Goal: Check status: Check status

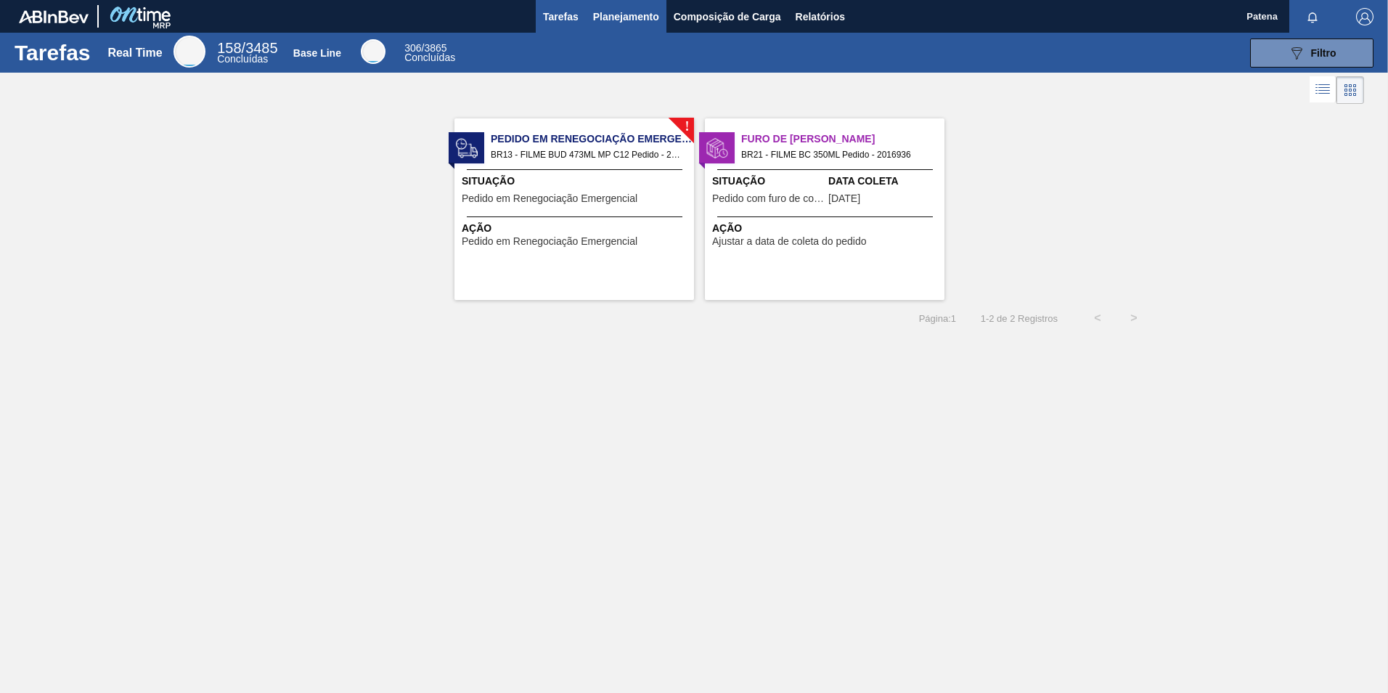
click at [624, 9] on span "Planejamento" at bounding box center [626, 16] width 66 height 17
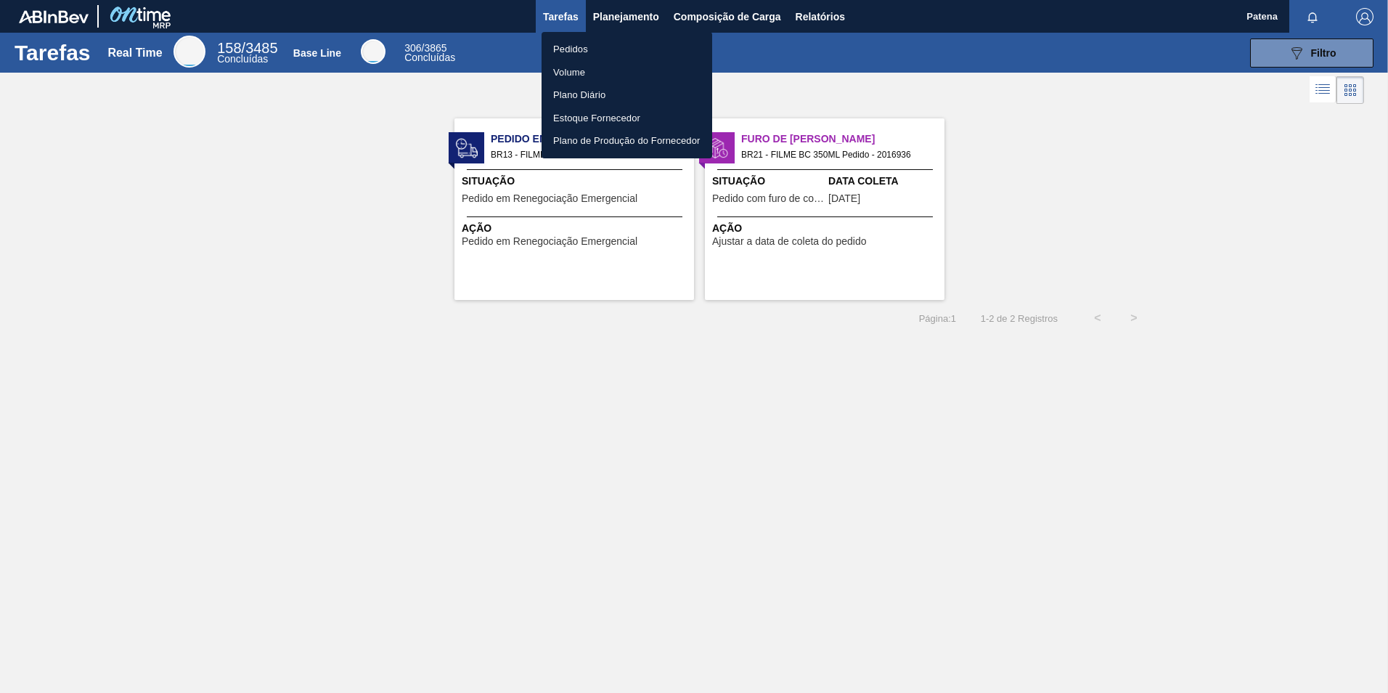
click at [575, 49] on li "Pedidos" at bounding box center [627, 49] width 171 height 23
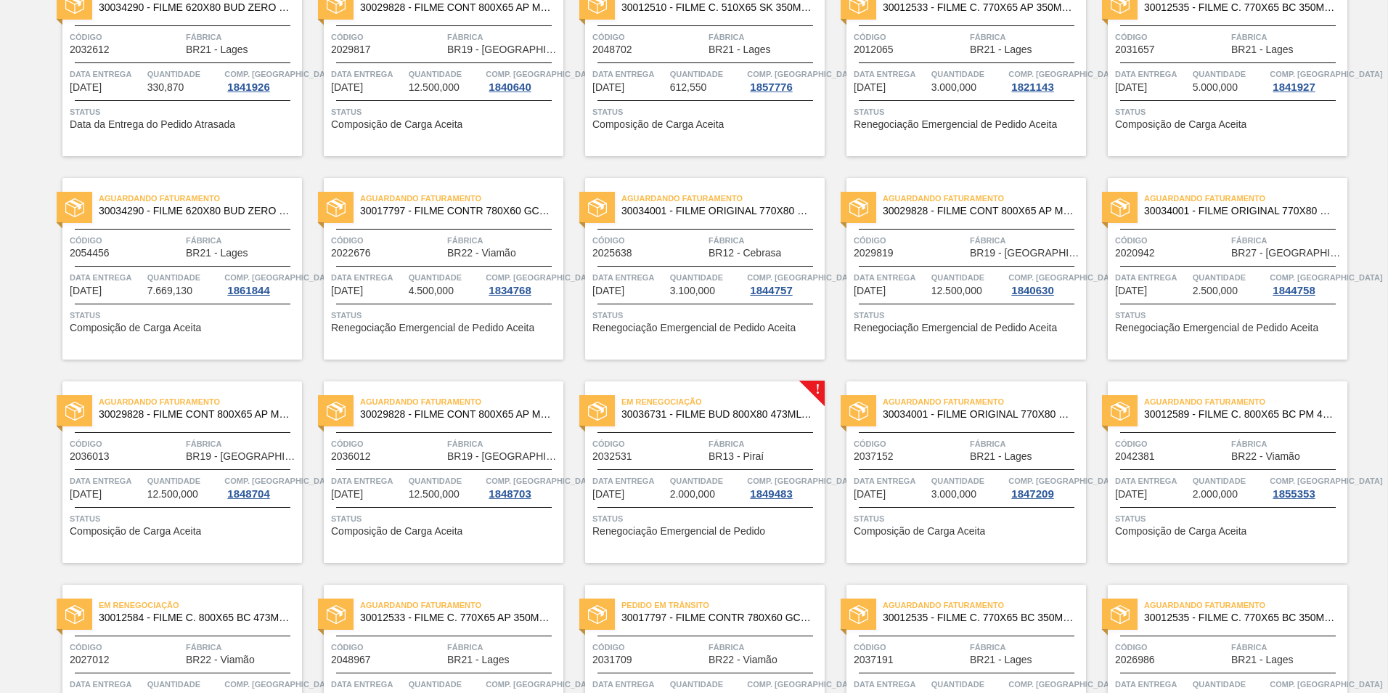
scroll to position [363, 0]
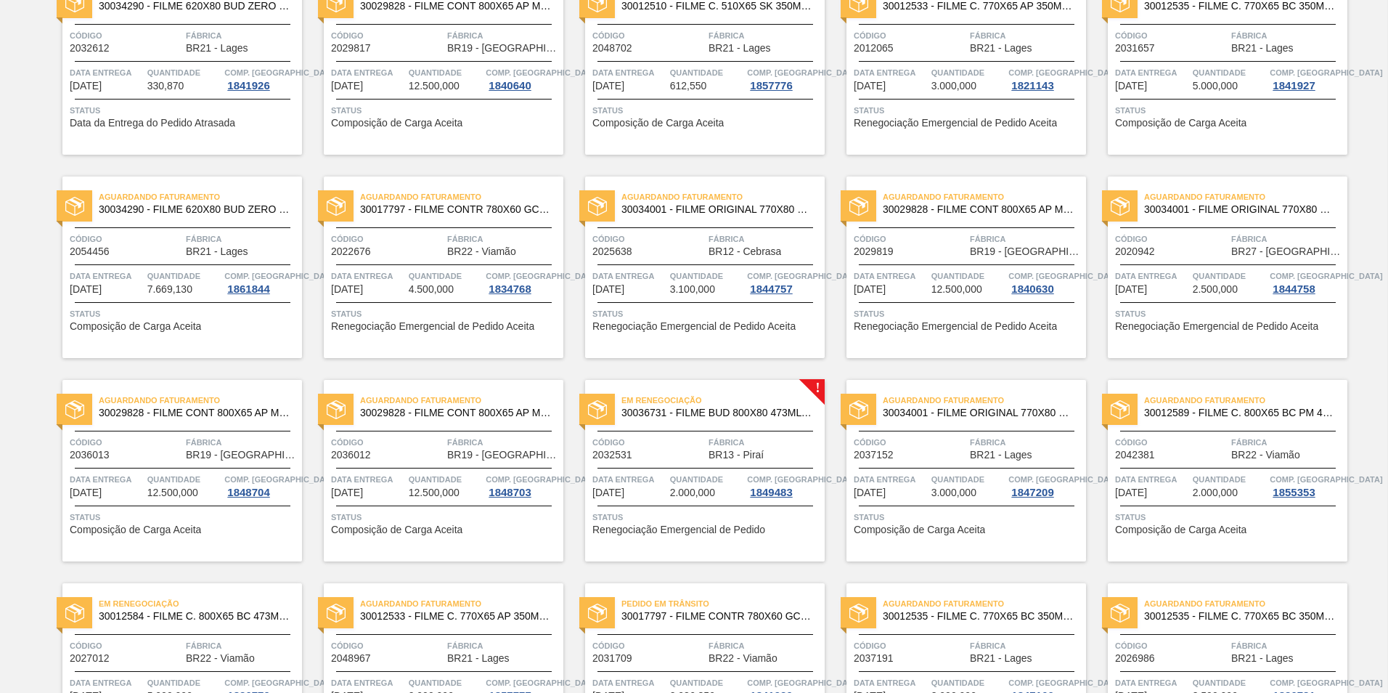
click at [697, 489] on span "2.000,000" at bounding box center [692, 492] width 45 height 11
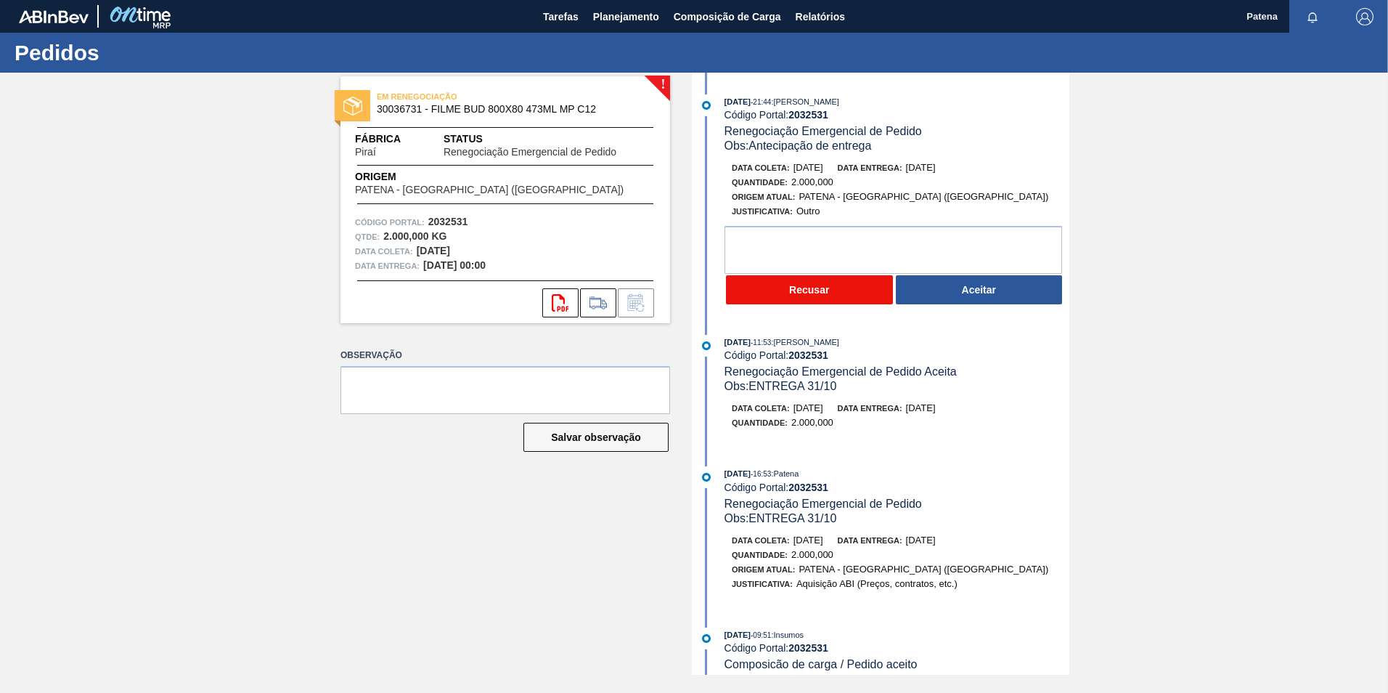
click at [825, 284] on button "Recusar" at bounding box center [809, 289] width 167 height 29
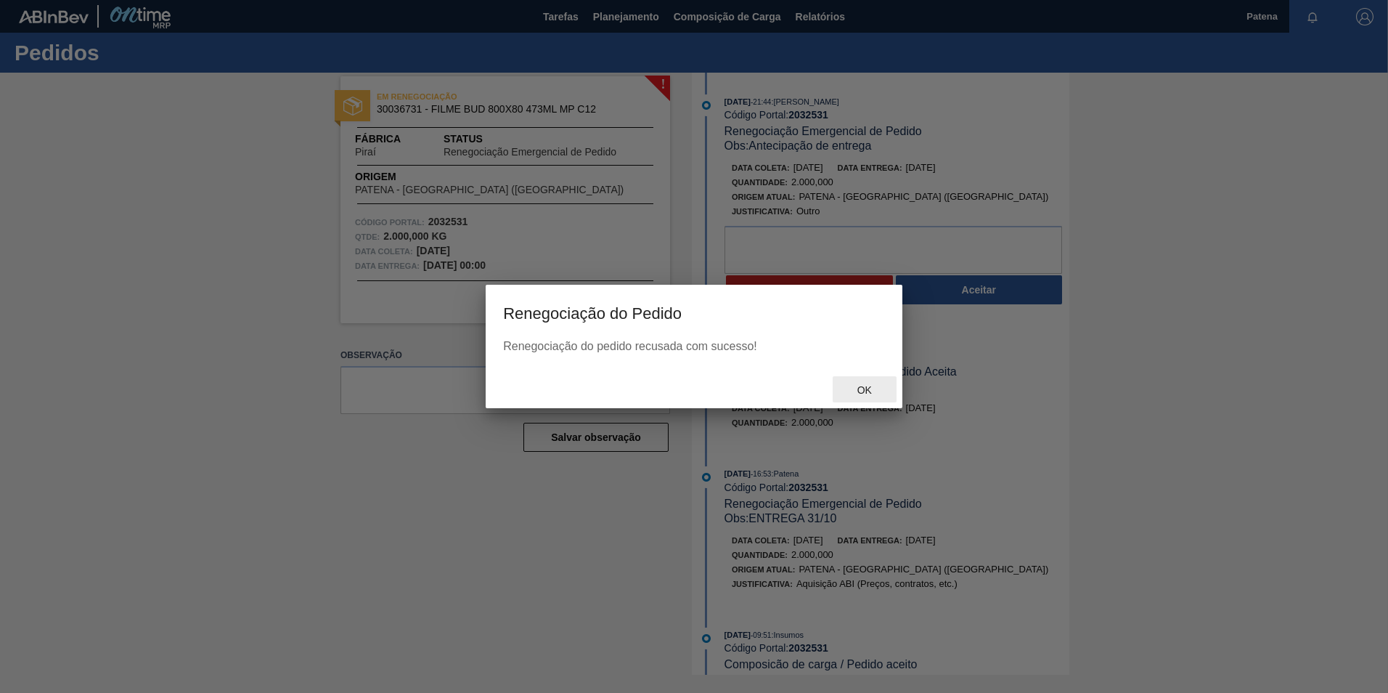
click at [868, 388] on span "Ok" at bounding box center [865, 390] width 38 height 12
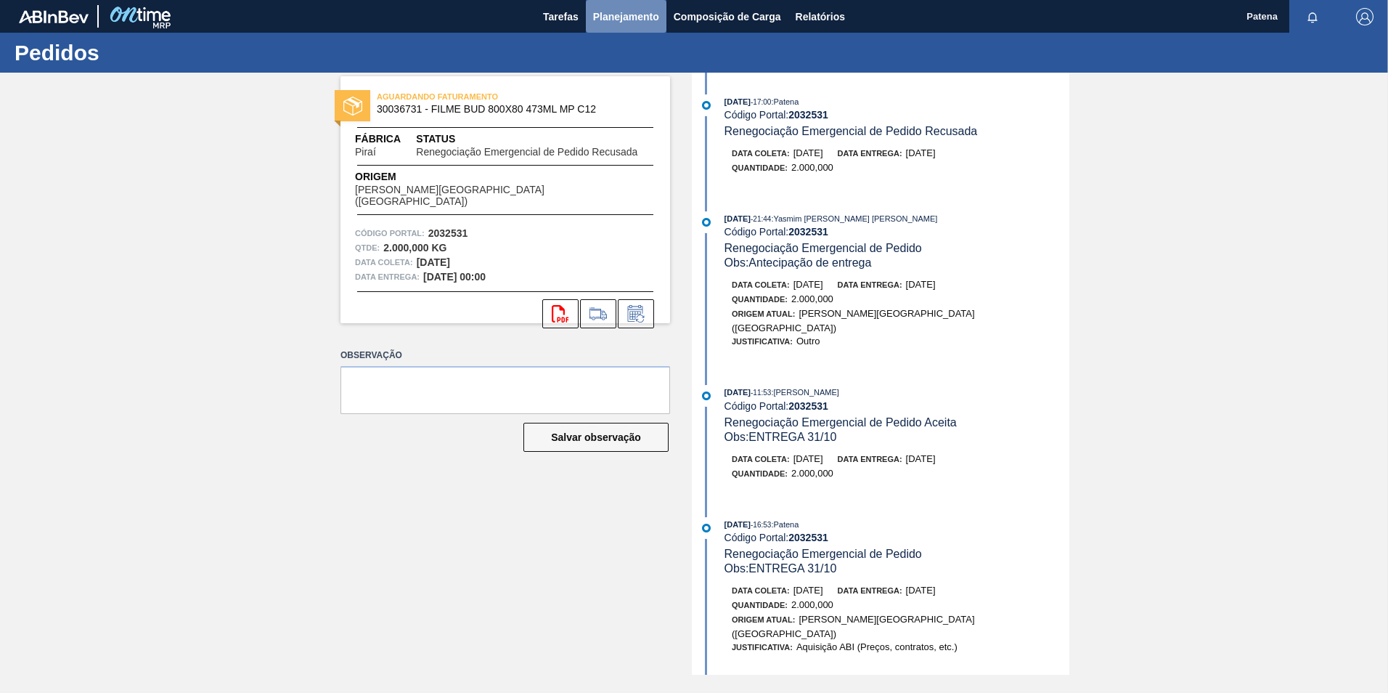
click at [629, 21] on span "Planejamento" at bounding box center [626, 16] width 66 height 17
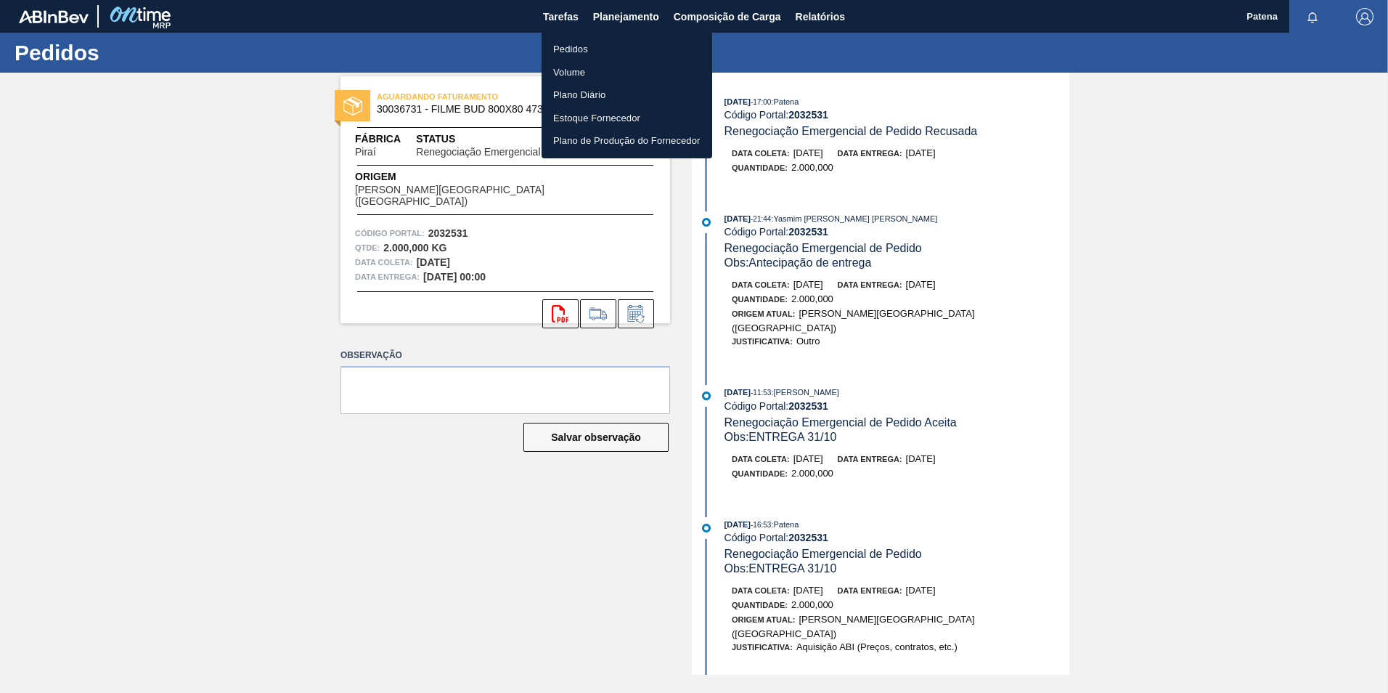
click at [574, 47] on li "Pedidos" at bounding box center [627, 49] width 171 height 23
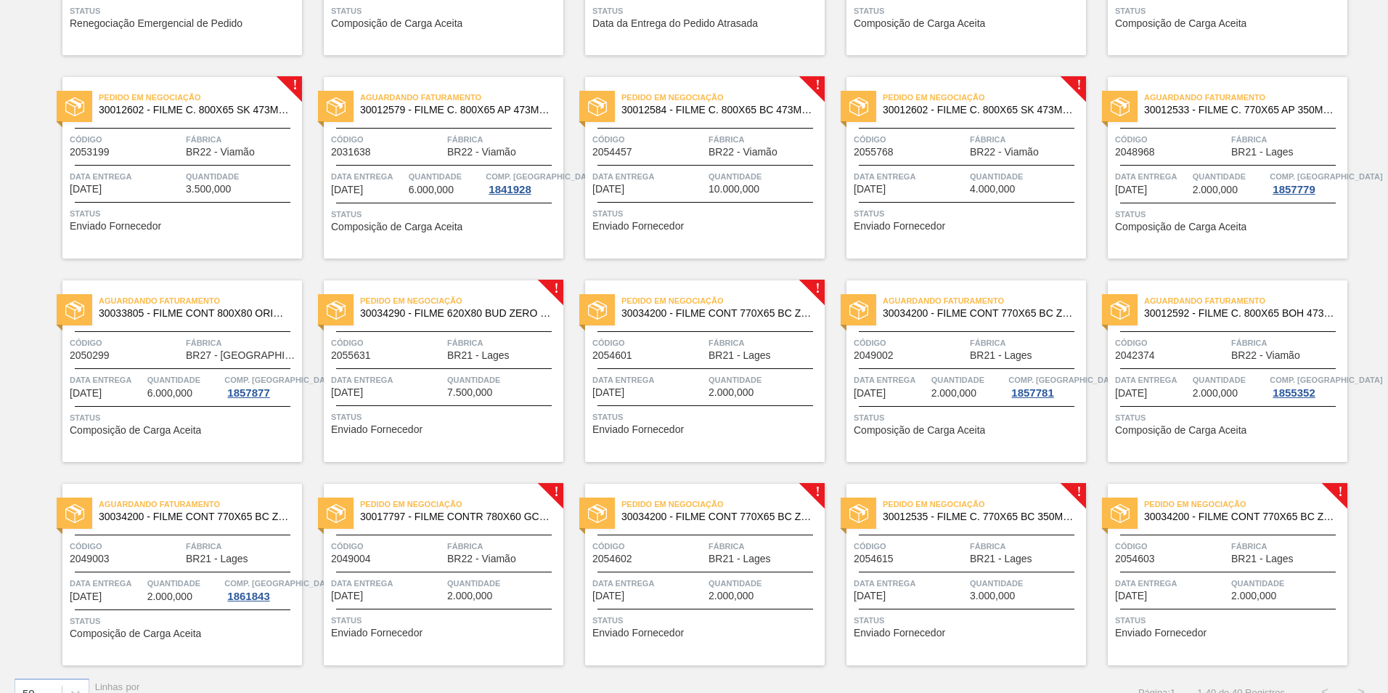
scroll to position [1098, 0]
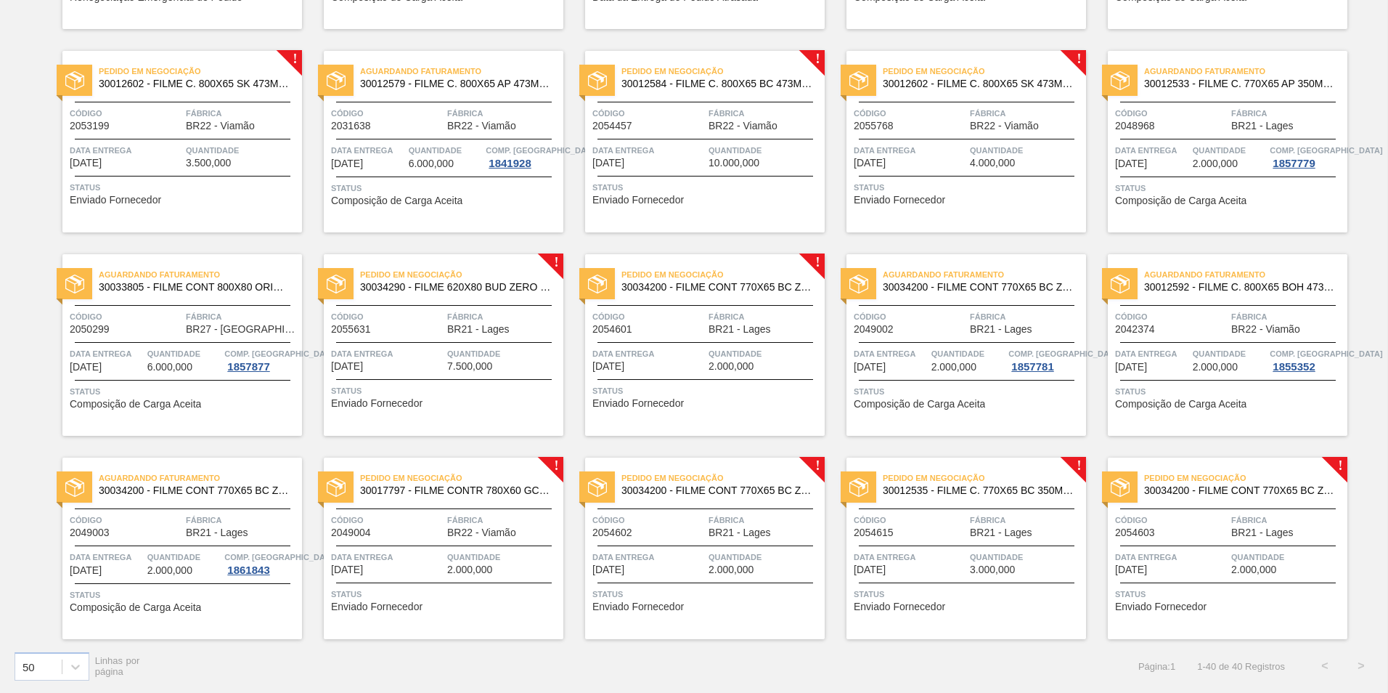
click at [191, 516] on span "Fábrica" at bounding box center [242, 520] width 113 height 15
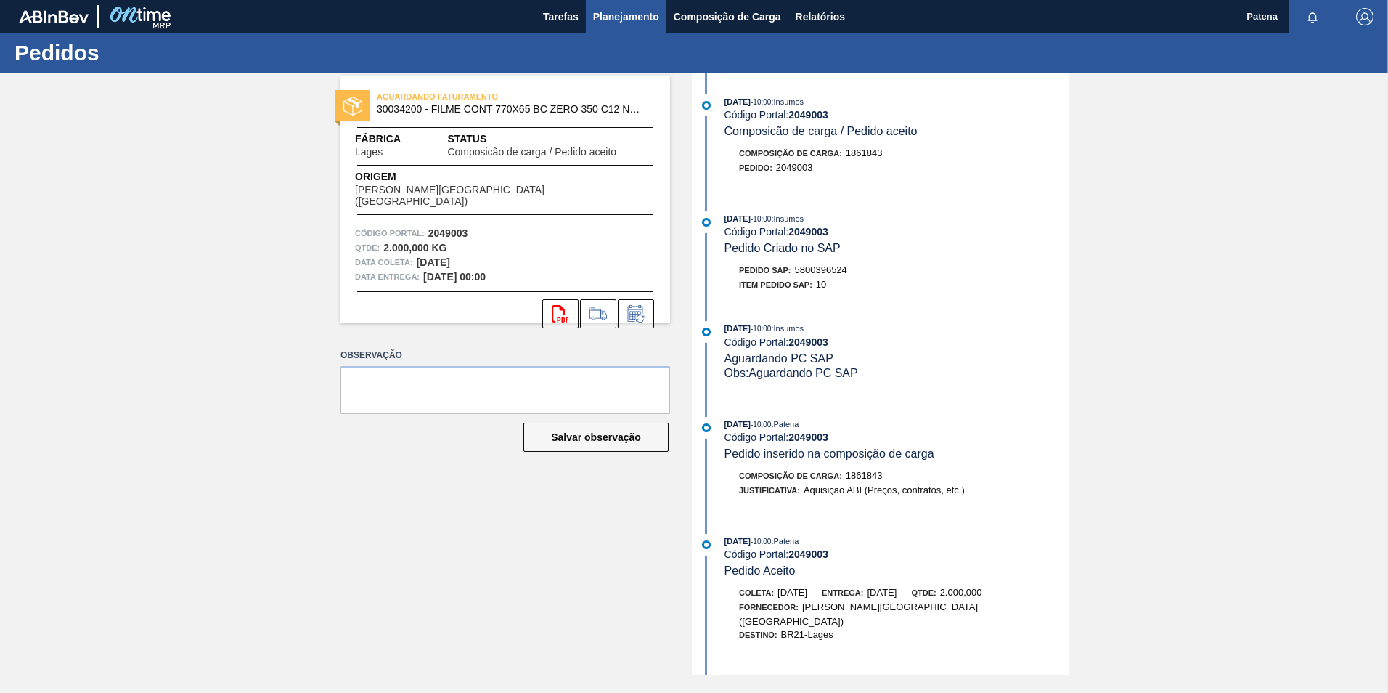
click at [628, 14] on span "Planejamento" at bounding box center [626, 16] width 66 height 17
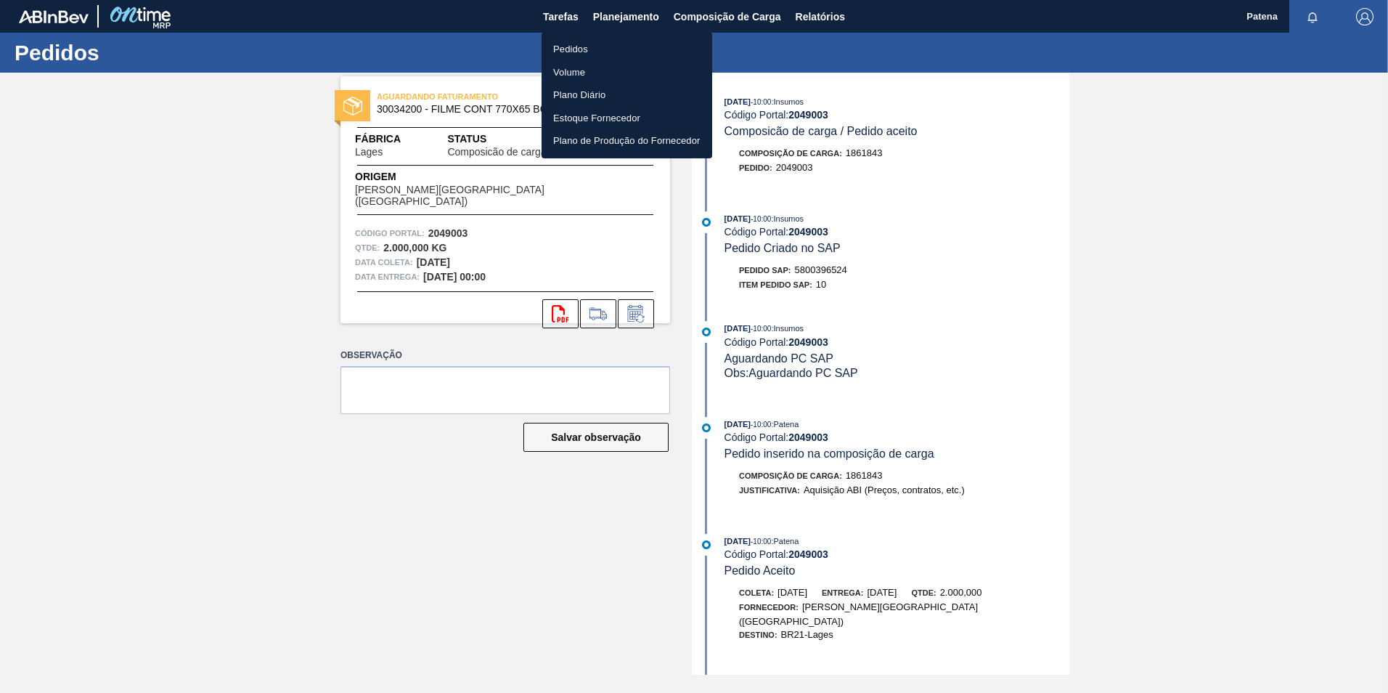
click at [575, 42] on li "Pedidos" at bounding box center [627, 49] width 171 height 23
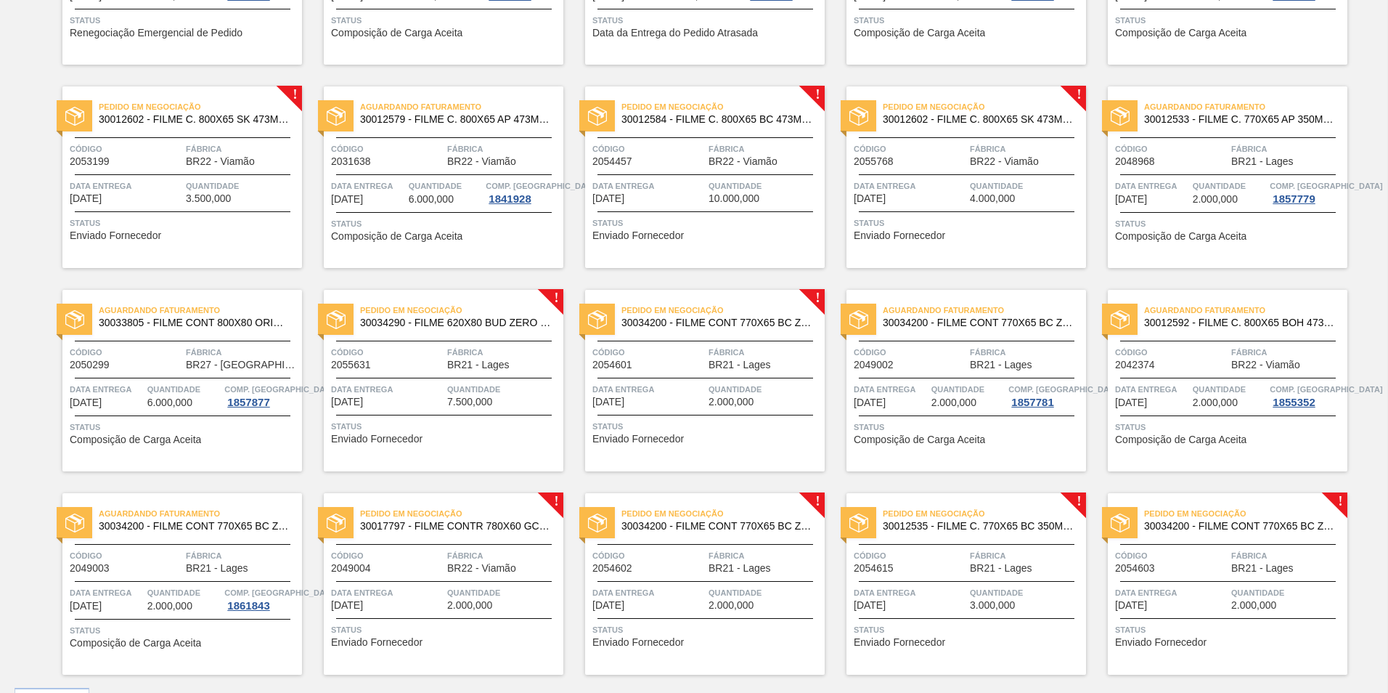
scroll to position [1098, 0]
